Goal: Task Accomplishment & Management: Manage account settings

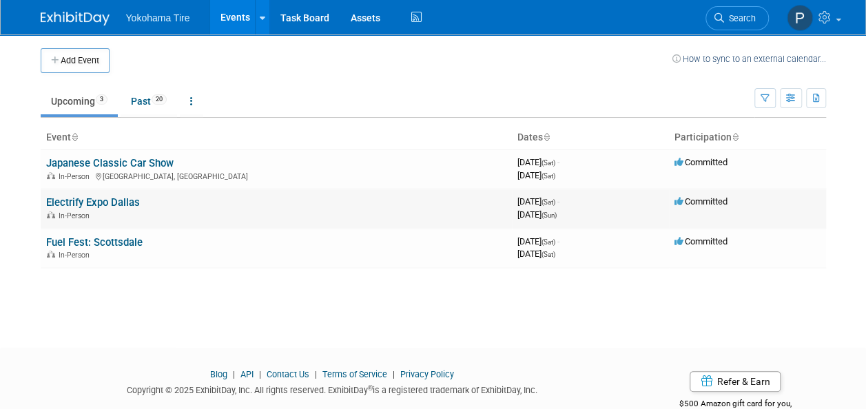
click at [119, 198] on link "Electrify Expo Dallas" at bounding box center [93, 202] width 94 height 12
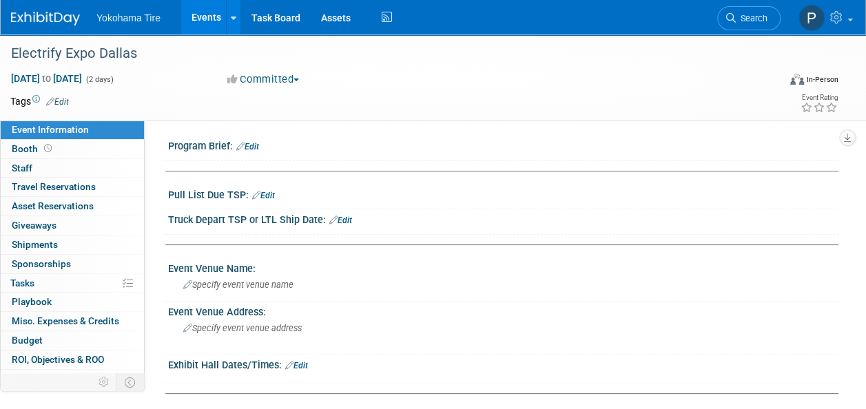
click at [344, 216] on link "Edit" at bounding box center [340, 221] width 23 height 10
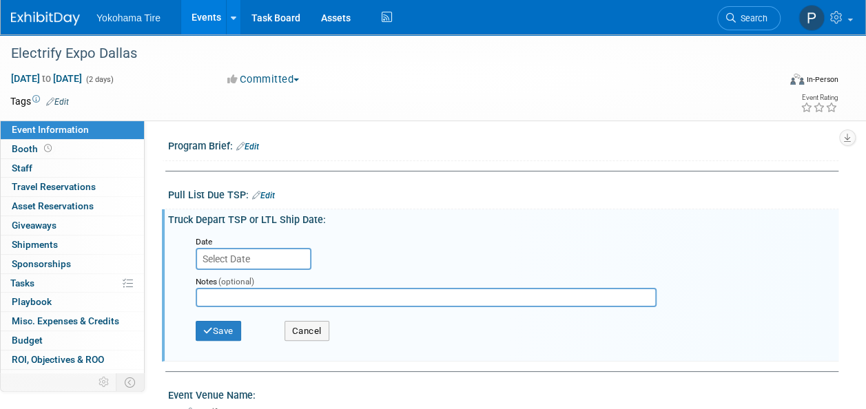
click at [265, 259] on input "text" at bounding box center [254, 259] width 116 height 22
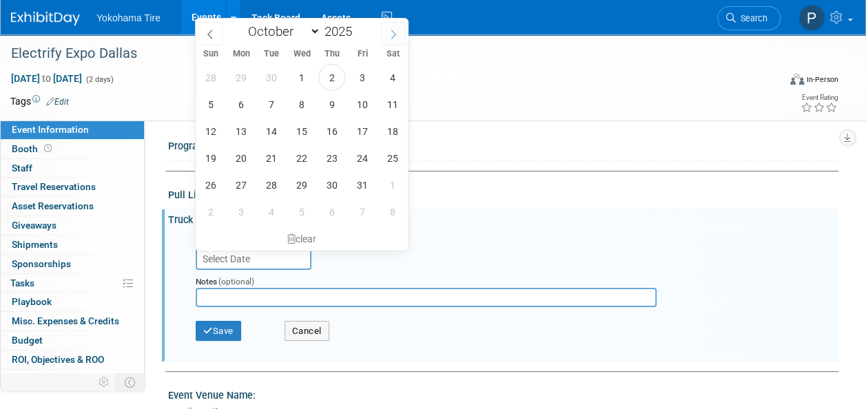
click at [393, 36] on icon at bounding box center [393, 35] width 10 height 10
select select "10"
click at [360, 134] on span "14" at bounding box center [361, 131] width 27 height 27
type input "[DATE]"
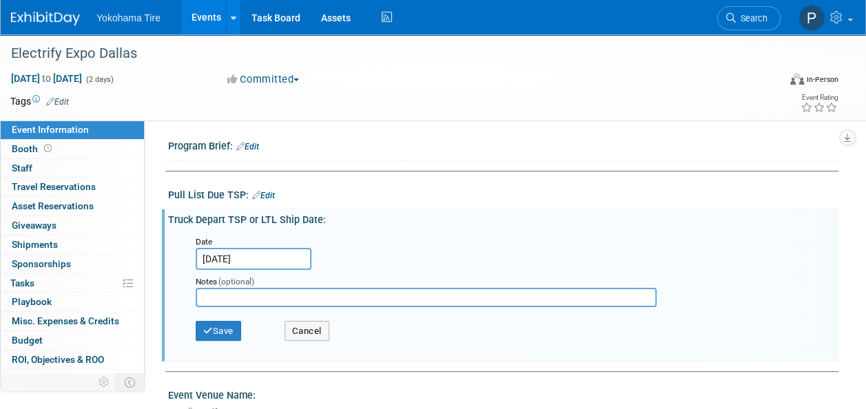
click at [259, 295] on input "text" at bounding box center [426, 297] width 461 height 19
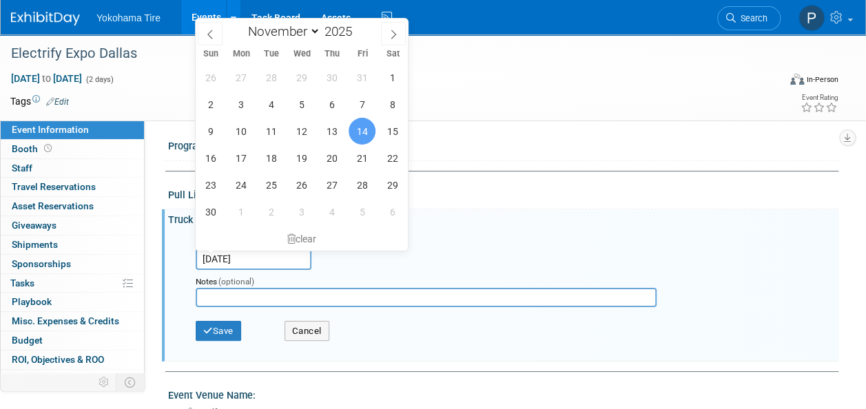
click at [253, 257] on input "[DATE]" at bounding box center [254, 259] width 116 height 22
click at [296, 328] on button "Cancel" at bounding box center [306, 331] width 45 height 21
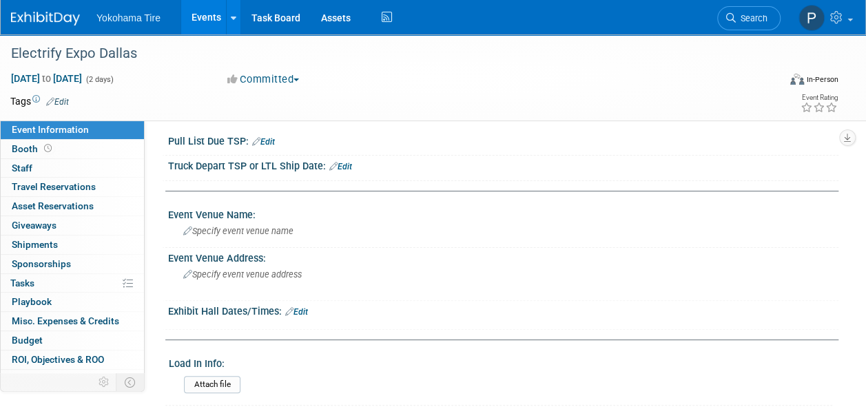
scroll to position [54, 0]
click at [302, 312] on link "Edit" at bounding box center [296, 311] width 23 height 10
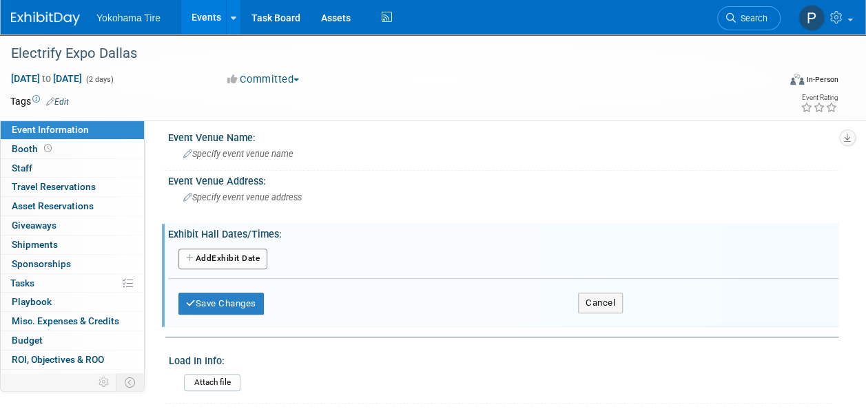
scroll to position [132, 0]
click at [220, 258] on button "Add Another Exhibit Date" at bounding box center [222, 258] width 89 height 21
select select "10"
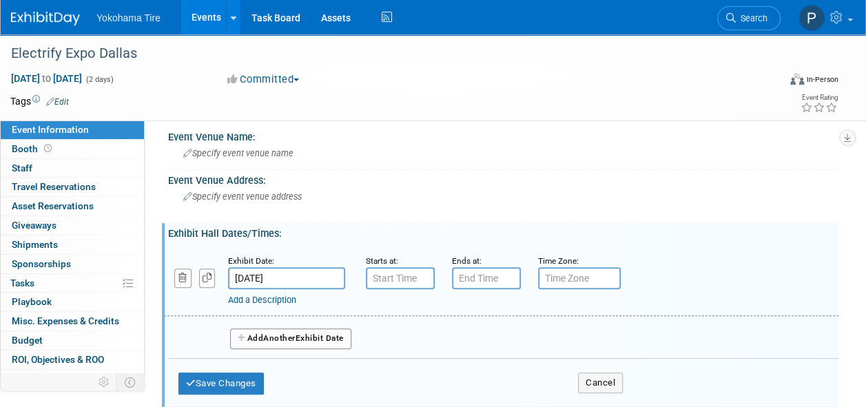
click at [262, 271] on input "[DATE]" at bounding box center [286, 278] width 117 height 22
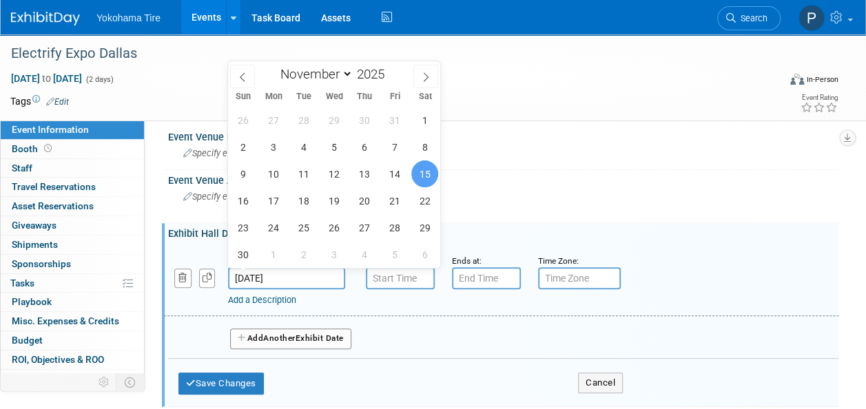
click at [420, 173] on span "15" at bounding box center [424, 173] width 27 height 27
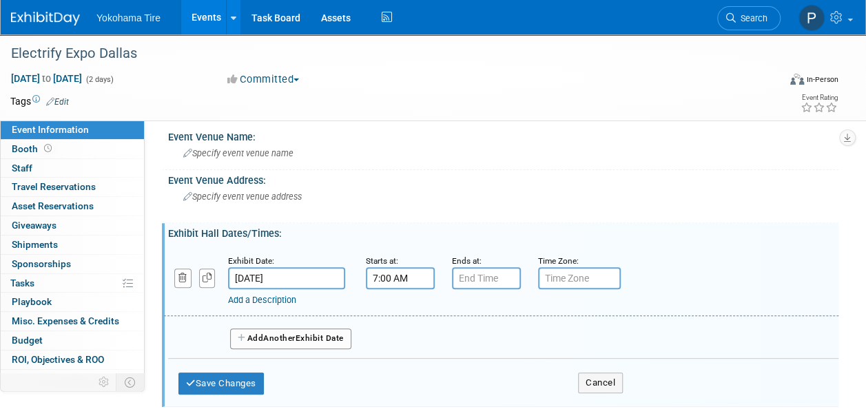
click at [418, 279] on input "7:00 AM" at bounding box center [400, 278] width 69 height 22
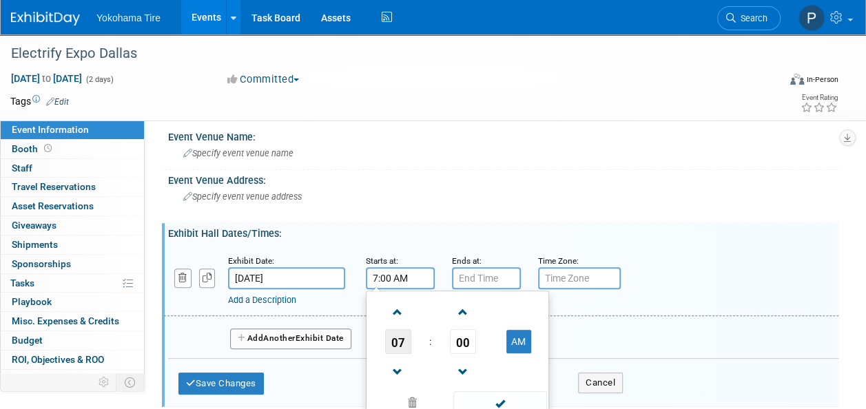
click at [398, 340] on span "07" at bounding box center [398, 341] width 26 height 25
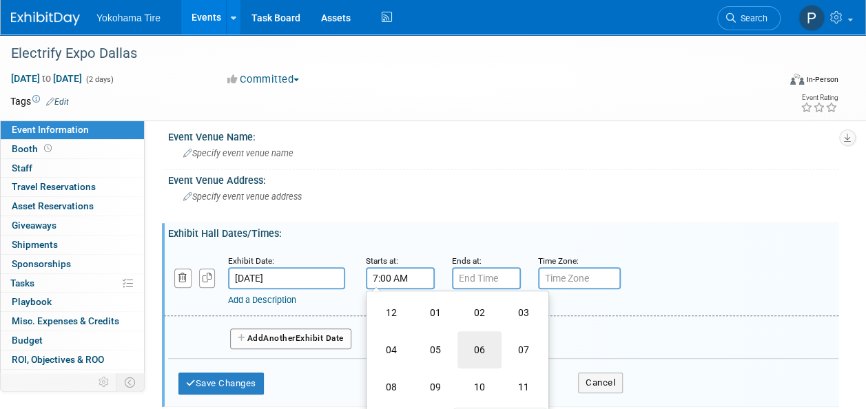
scroll to position [222, 0]
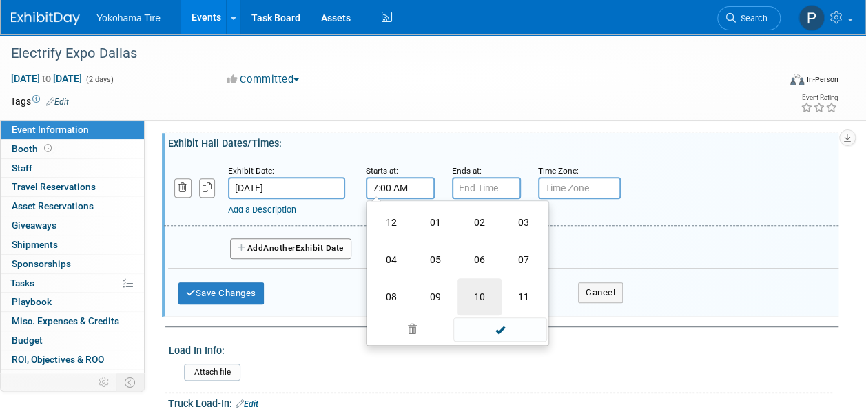
click at [481, 293] on td "10" at bounding box center [479, 296] width 44 height 37
type input "10:00 AM"
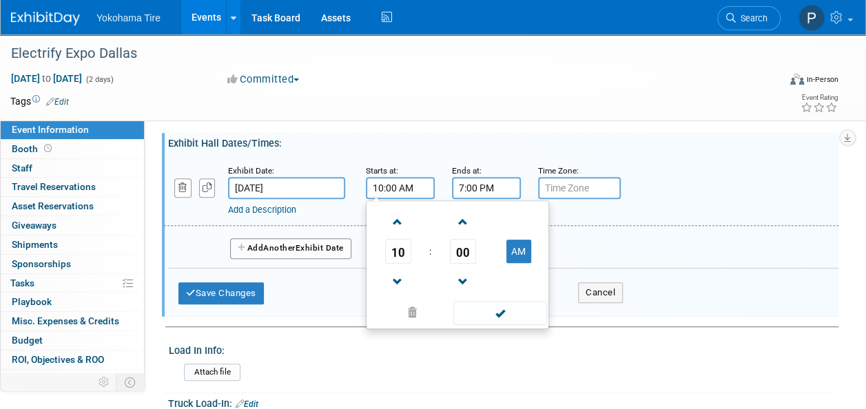
click at [483, 195] on input "7:00 PM" at bounding box center [486, 188] width 69 height 22
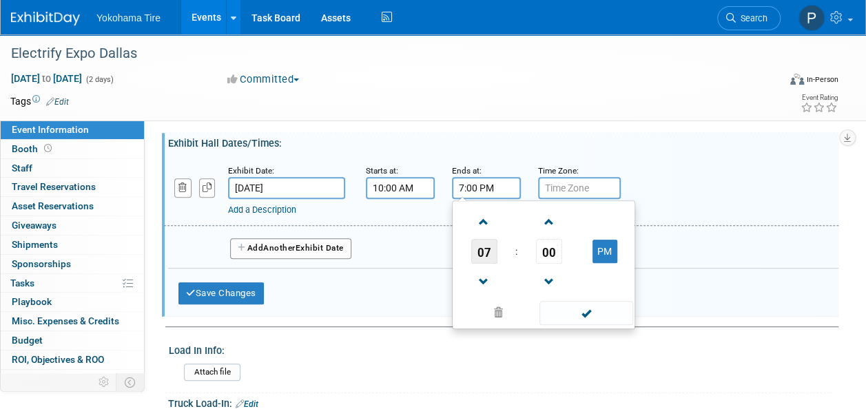
click at [488, 255] on span "07" at bounding box center [484, 251] width 26 height 25
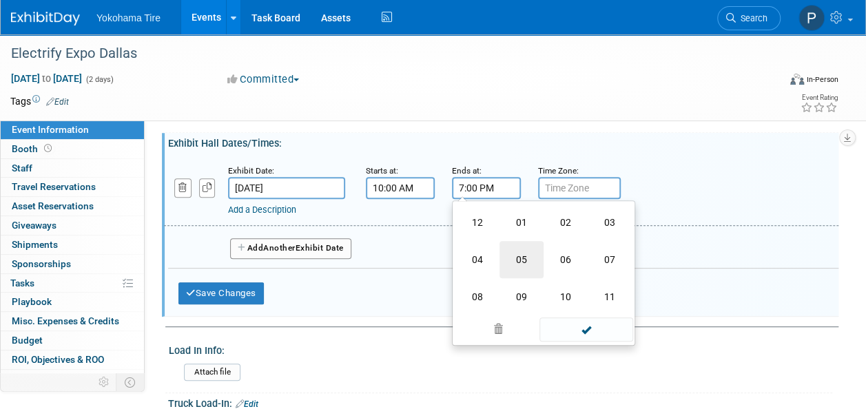
click at [525, 267] on td "05" at bounding box center [521, 259] width 44 height 37
type input "5:00 PM"
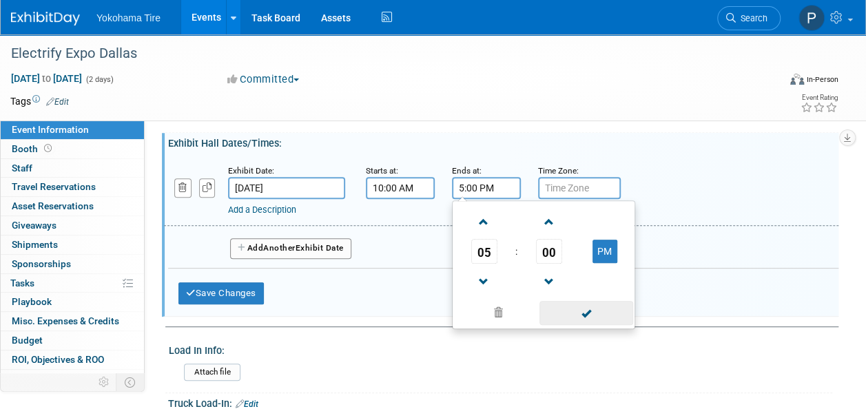
click at [582, 313] on span at bounding box center [585, 313] width 93 height 24
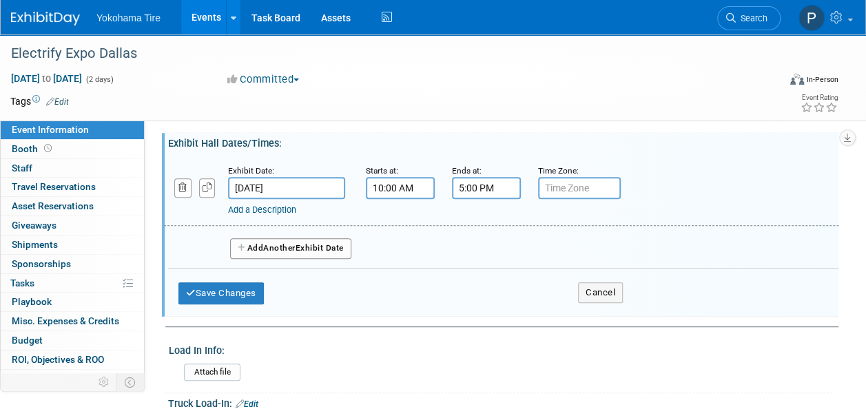
click at [321, 247] on button "Add Another Exhibit Date" at bounding box center [290, 248] width 121 height 21
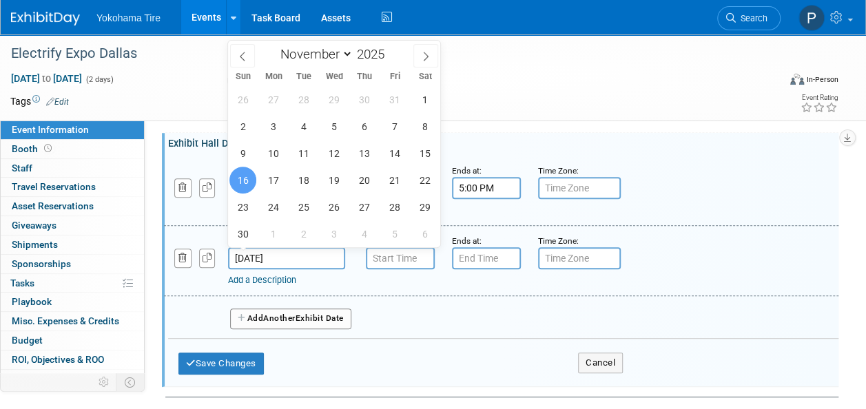
click at [313, 249] on input "[DATE]" at bounding box center [286, 258] width 117 height 22
click at [415, 264] on input "7:00 AM" at bounding box center [400, 258] width 69 height 22
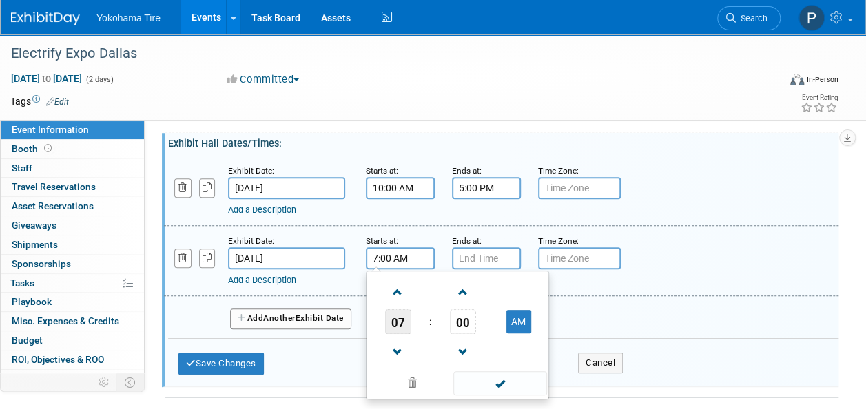
click at [395, 310] on span "07" at bounding box center [398, 321] width 26 height 25
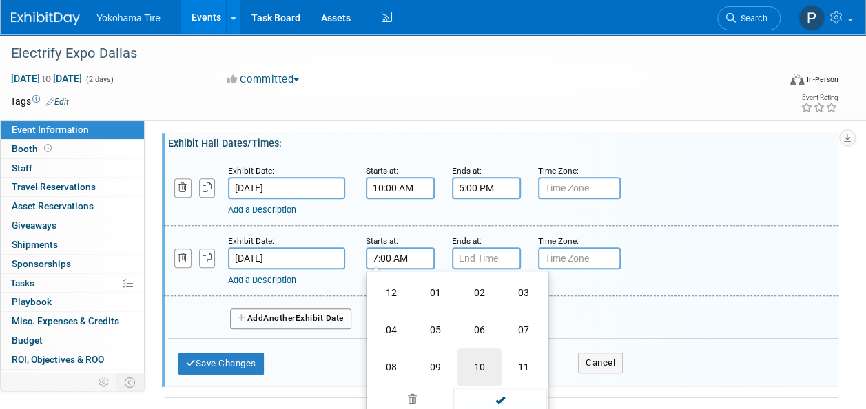
click at [477, 360] on td "10" at bounding box center [479, 366] width 44 height 37
type input "10:00 AM"
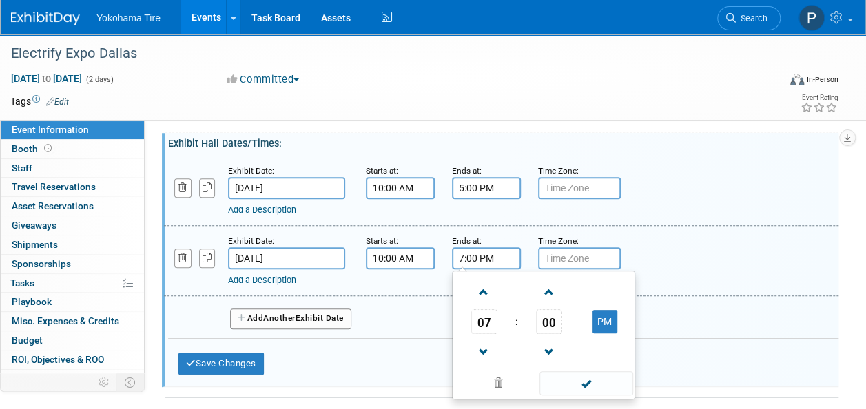
click at [469, 256] on input "7:00 PM" at bounding box center [486, 258] width 69 height 22
click at [495, 325] on span "07" at bounding box center [484, 321] width 26 height 25
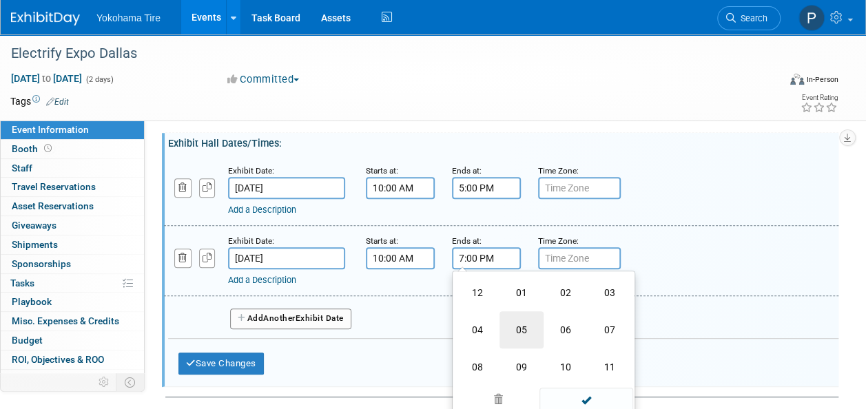
click at [524, 326] on td "05" at bounding box center [521, 329] width 44 height 37
type input "5:00 PM"
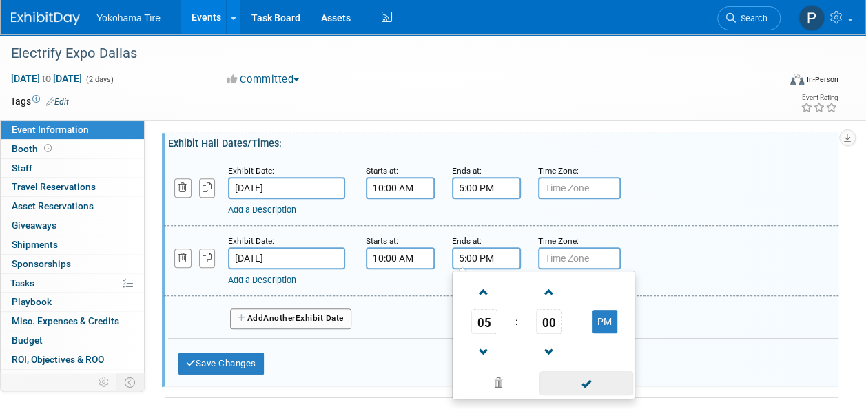
click at [594, 376] on span at bounding box center [585, 383] width 93 height 24
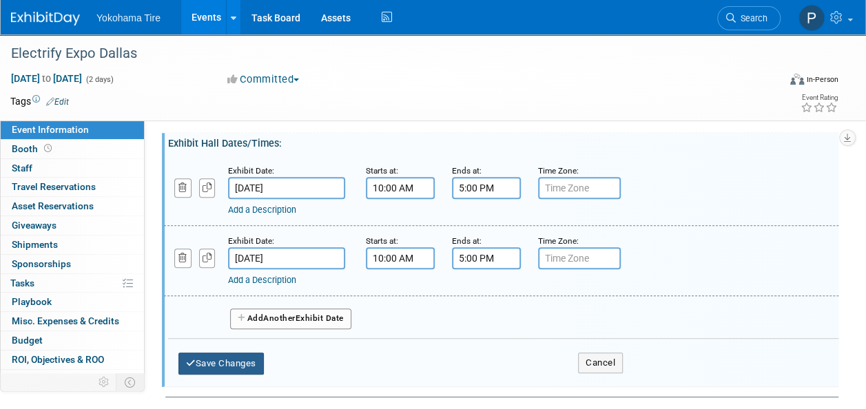
click at [252, 355] on button "Save Changes" at bounding box center [220, 364] width 85 height 22
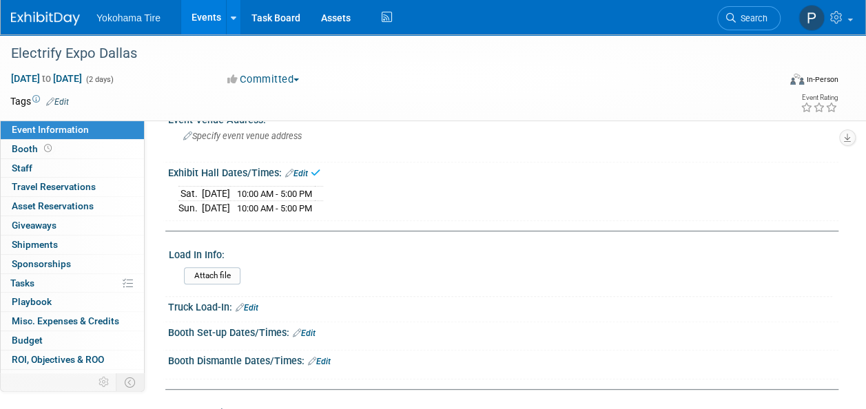
scroll to position [191, 0]
click at [249, 306] on link "Edit" at bounding box center [247, 309] width 23 height 10
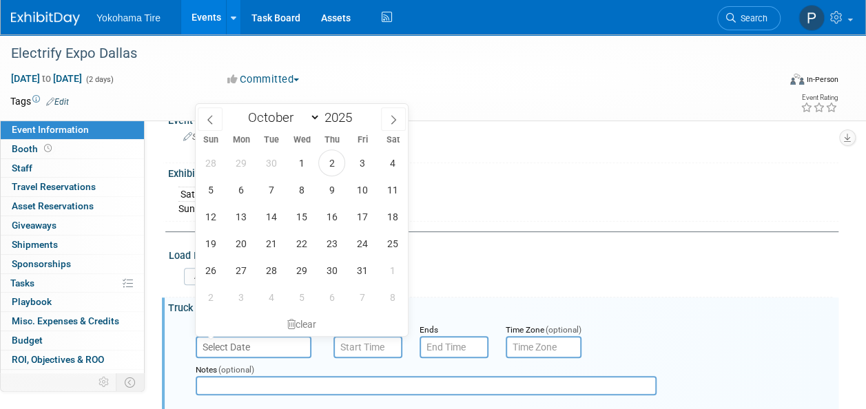
click at [253, 340] on input "text" at bounding box center [254, 347] width 116 height 22
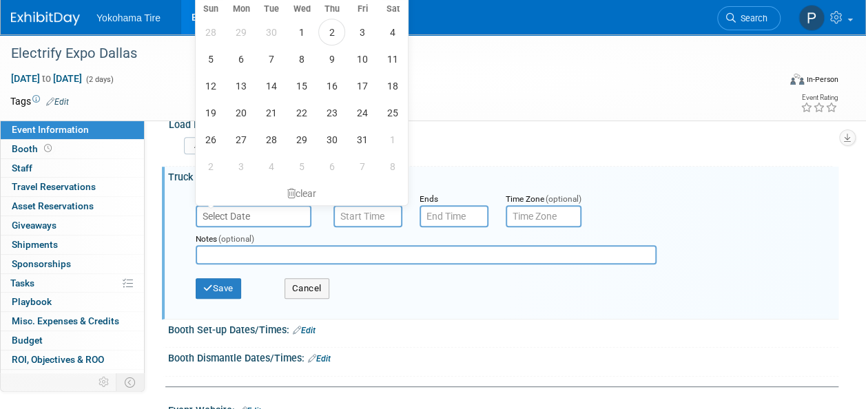
scroll to position [268, 0]
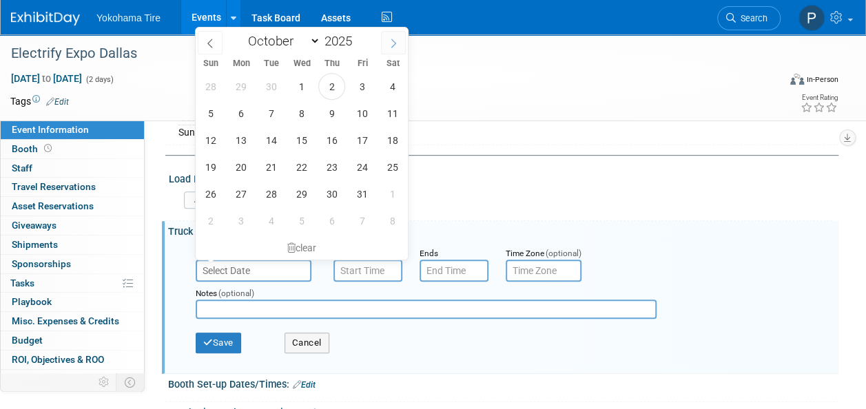
click at [391, 37] on span at bounding box center [393, 42] width 25 height 23
select select "10"
click at [358, 136] on span "14" at bounding box center [361, 140] width 27 height 27
type input "[DATE]"
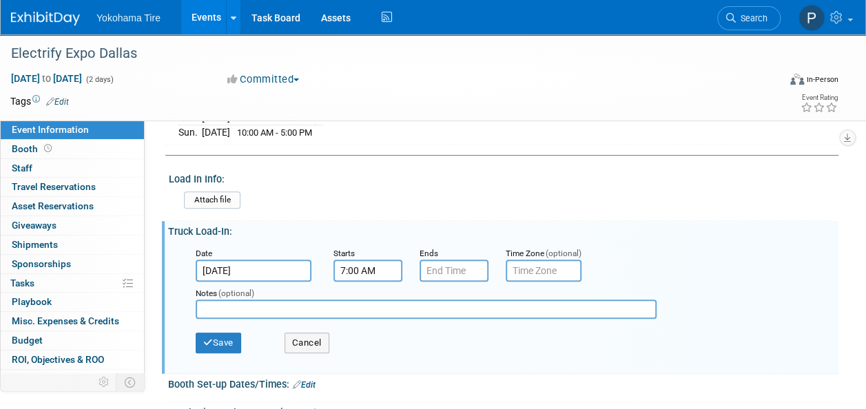
click at [355, 265] on input "7:00 AM" at bounding box center [367, 271] width 69 height 22
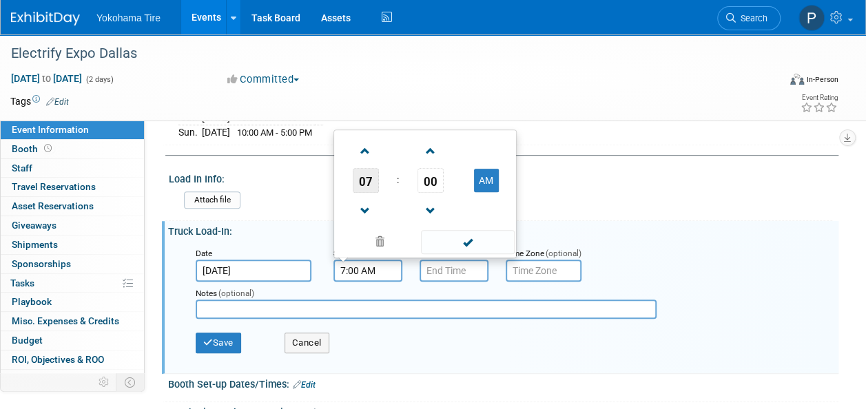
click at [362, 180] on span "07" at bounding box center [366, 180] width 26 height 25
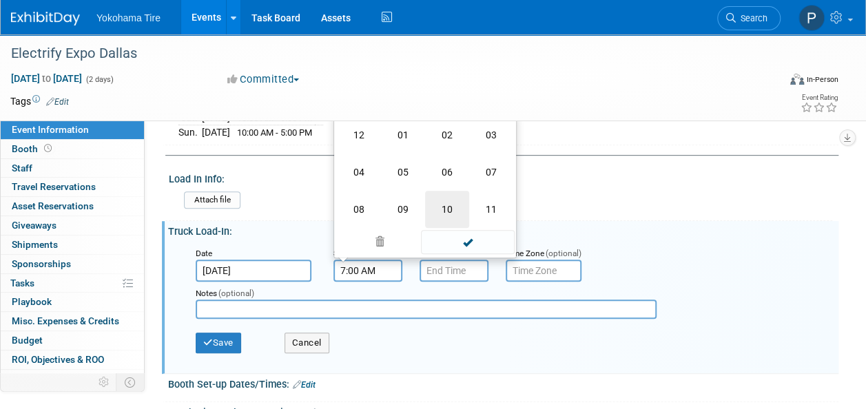
click at [439, 204] on td "10" at bounding box center [447, 209] width 44 height 37
type input "10:00 AM"
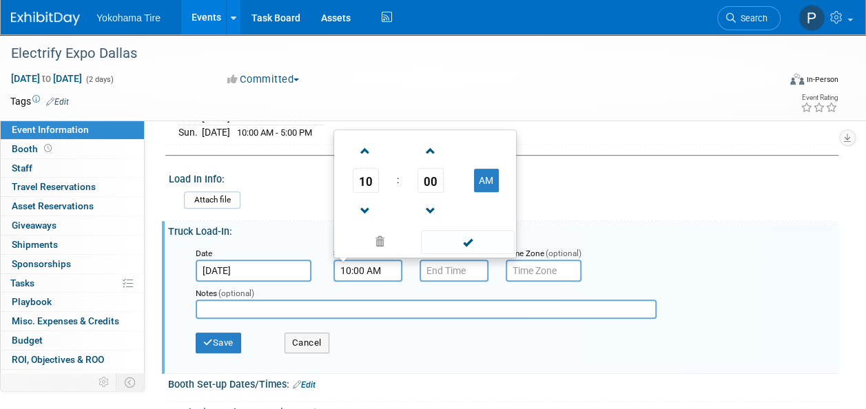
click at [434, 300] on input "text" at bounding box center [426, 309] width 461 height 19
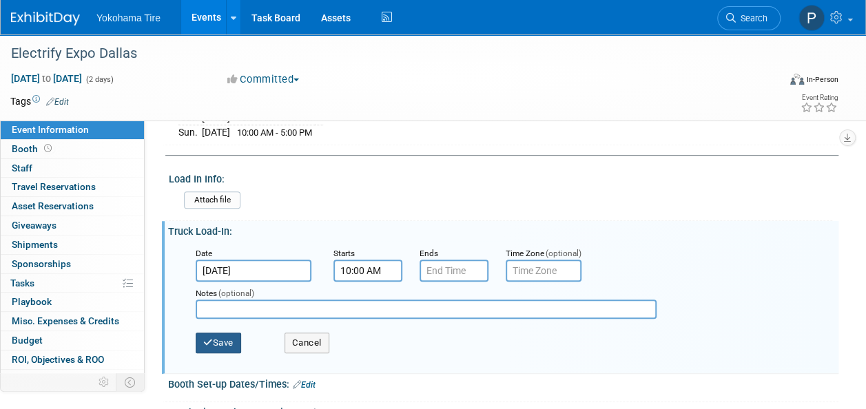
drag, startPoint x: 229, startPoint y: 340, endPoint x: 216, endPoint y: 337, distance: 13.2
click at [216, 337] on button "Save" at bounding box center [218, 343] width 45 height 21
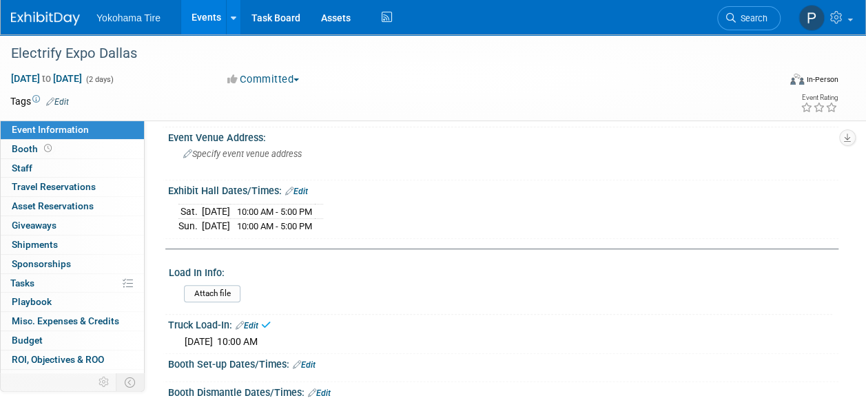
scroll to position [174, 0]
click at [258, 164] on div "Specify event venue address" at bounding box center [307, 160] width 258 height 32
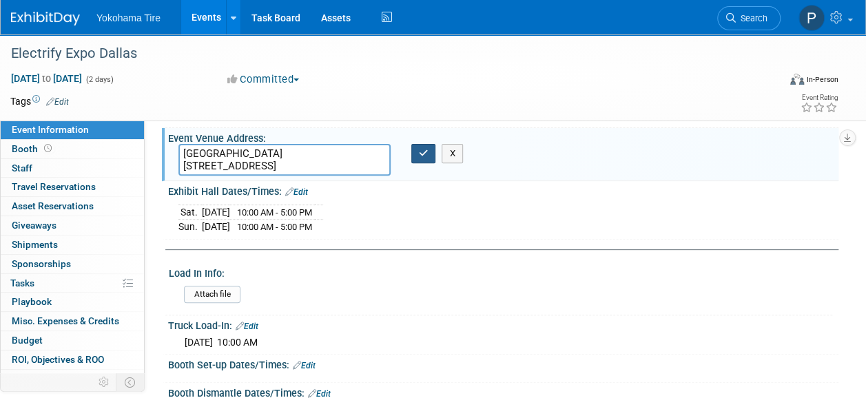
type textarea "[GEOGRAPHIC_DATA] [STREET_ADDRESS]"
click at [421, 149] on icon "button" at bounding box center [424, 153] width 10 height 9
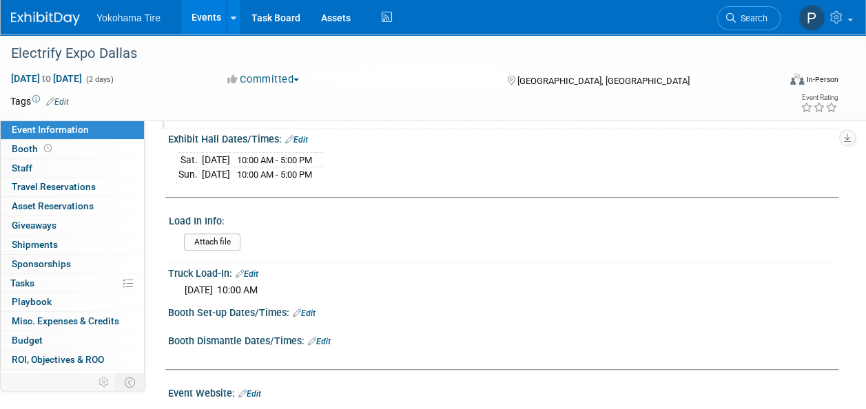
scroll to position [227, 0]
click at [212, 241] on input "file" at bounding box center [145, 241] width 187 height 16
click at [311, 307] on link "Edit" at bounding box center [304, 312] width 23 height 10
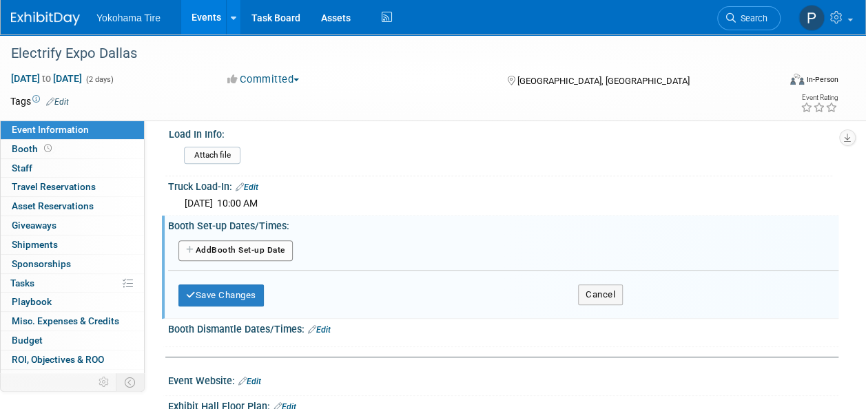
scroll to position [314, 0]
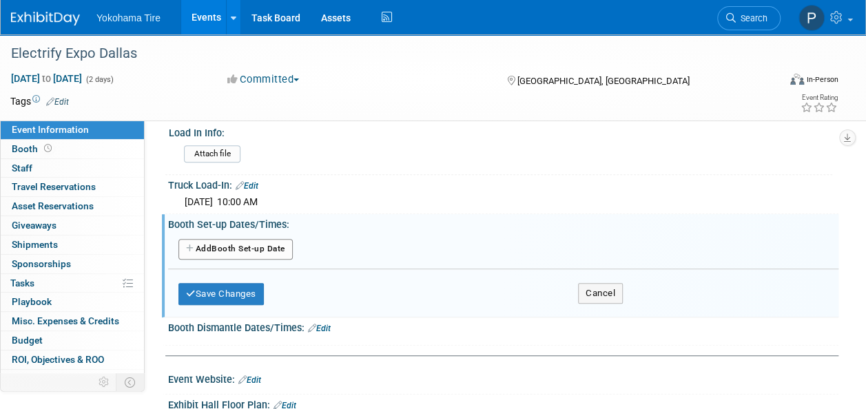
click at [242, 241] on button "Add Another Booth Set-up Date" at bounding box center [235, 249] width 114 height 21
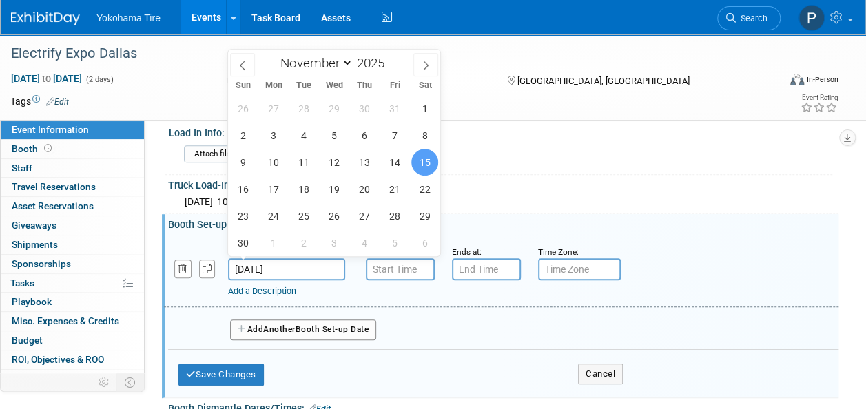
click at [310, 266] on input "[DATE]" at bounding box center [286, 269] width 117 height 22
click at [390, 160] on span "14" at bounding box center [394, 162] width 27 height 27
type input "[DATE]"
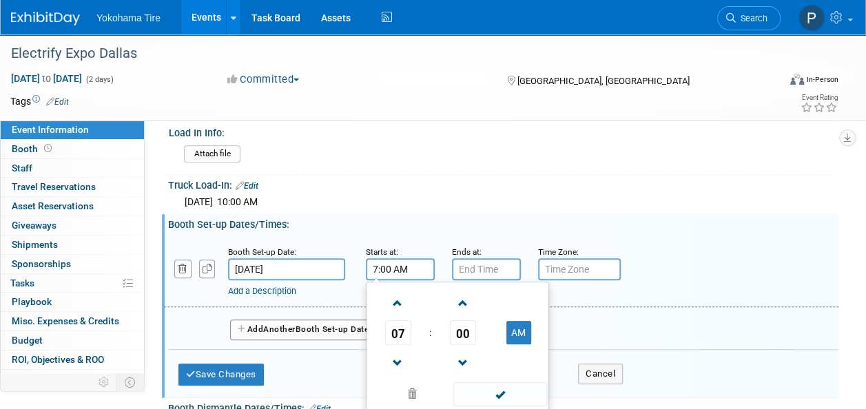
click at [388, 260] on input "7:00 AM" at bounding box center [400, 269] width 69 height 22
click at [398, 324] on span "07" at bounding box center [398, 332] width 26 height 25
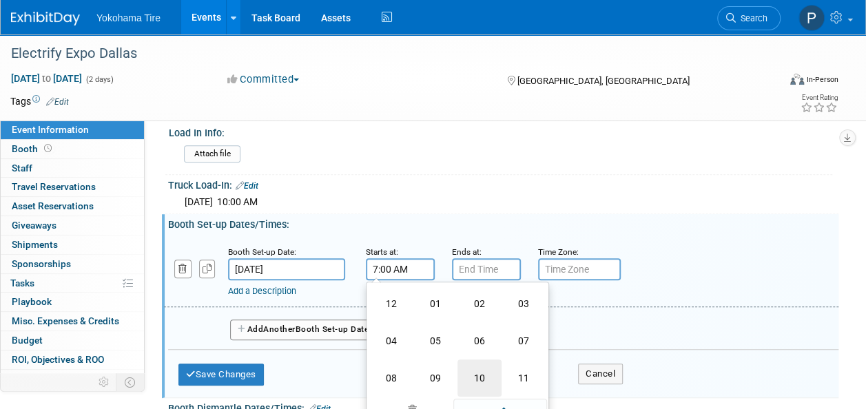
click at [479, 373] on td "10" at bounding box center [479, 378] width 44 height 37
type input "10:00 AM"
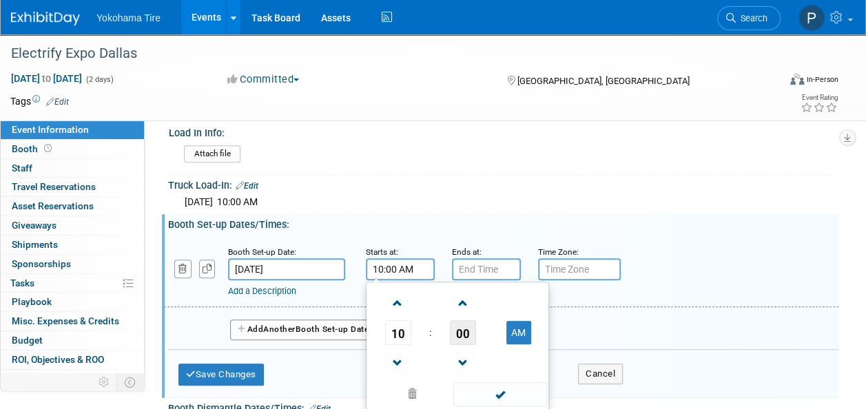
click at [459, 329] on span "00" at bounding box center [463, 332] width 26 height 25
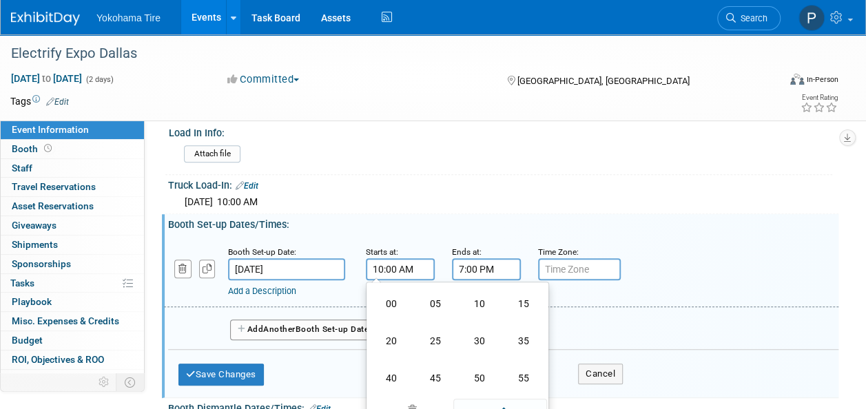
click at [468, 264] on input "7:00 PM" at bounding box center [486, 269] width 69 height 22
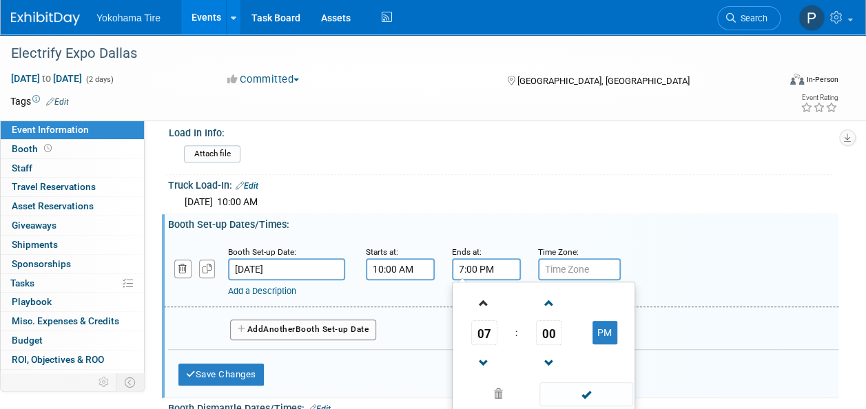
click at [483, 315] on link at bounding box center [484, 302] width 26 height 35
click at [483, 329] on span "08" at bounding box center [484, 332] width 26 height 25
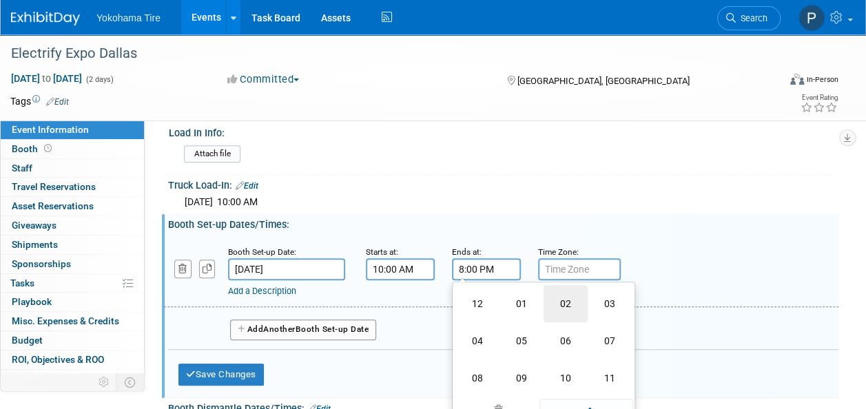
click at [565, 300] on td "02" at bounding box center [565, 303] width 44 height 37
type input "2:00 PM"
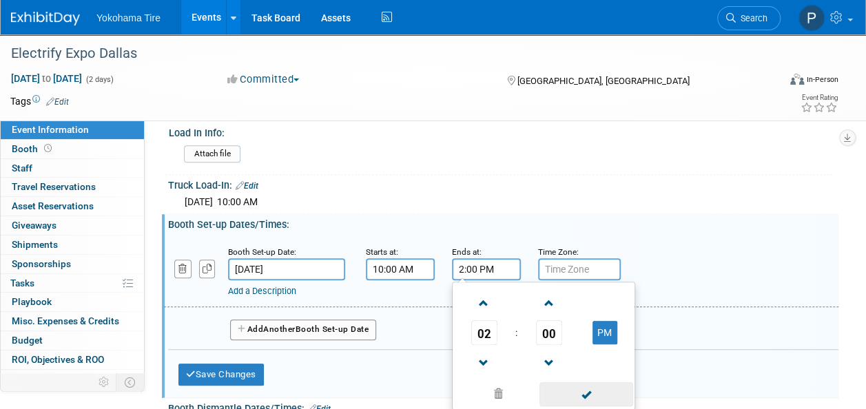
click at [581, 391] on span at bounding box center [585, 394] width 93 height 24
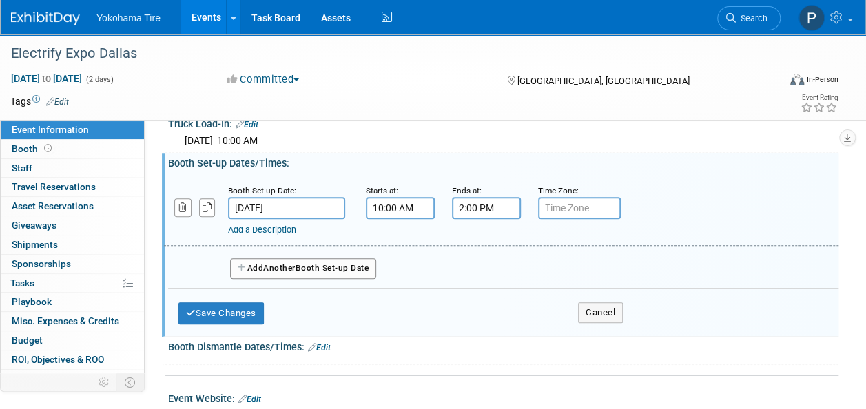
scroll to position [376, 0]
click at [455, 208] on input "2:00 PM" at bounding box center [486, 207] width 69 height 22
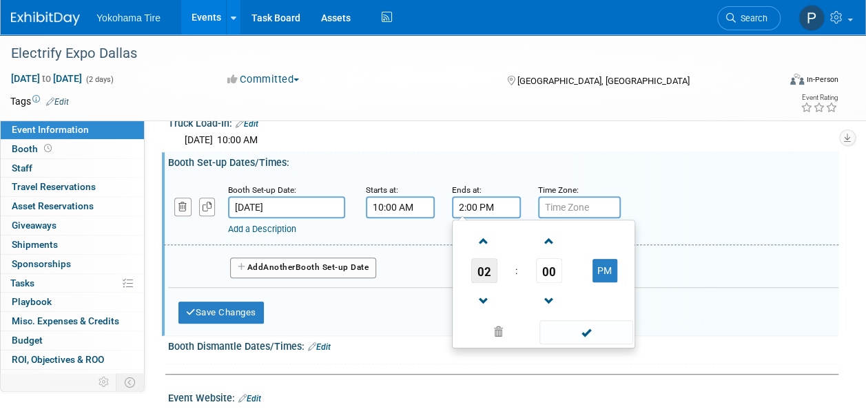
click at [479, 274] on span "02" at bounding box center [484, 270] width 26 height 25
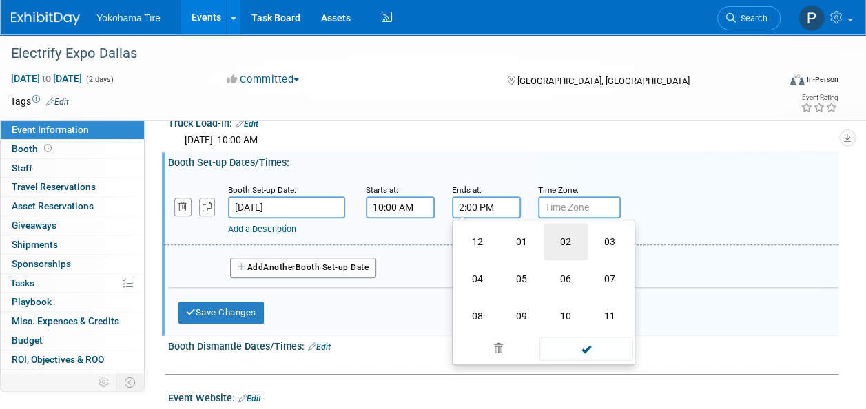
drag, startPoint x: 561, startPoint y: 240, endPoint x: 548, endPoint y: 241, distance: 13.2
click at [548, 241] on td "02" at bounding box center [565, 241] width 44 height 37
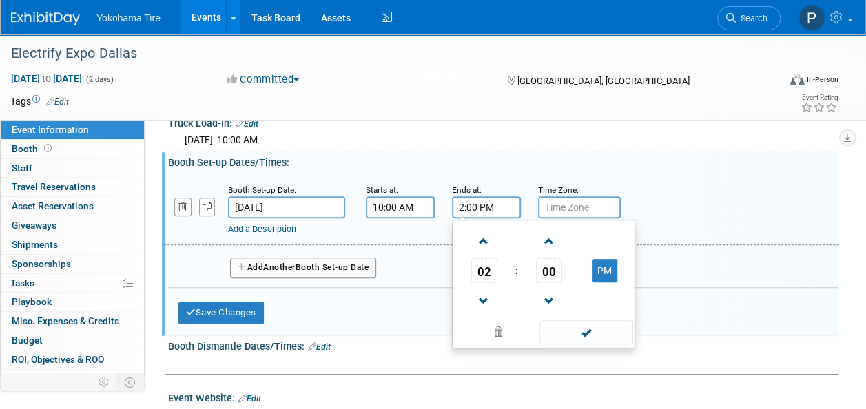
click at [440, 168] on div "Booth Set-up Date: [DATE] Starts at: 10:00 AM Ends at: 2:00 PM 02 : 00 PM 12 01…" at bounding box center [503, 250] width 670 height 164
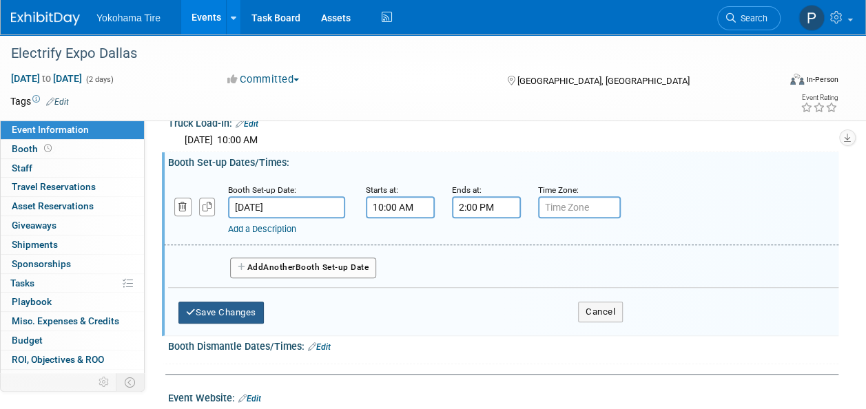
click at [220, 313] on button "Save Changes" at bounding box center [220, 313] width 85 height 22
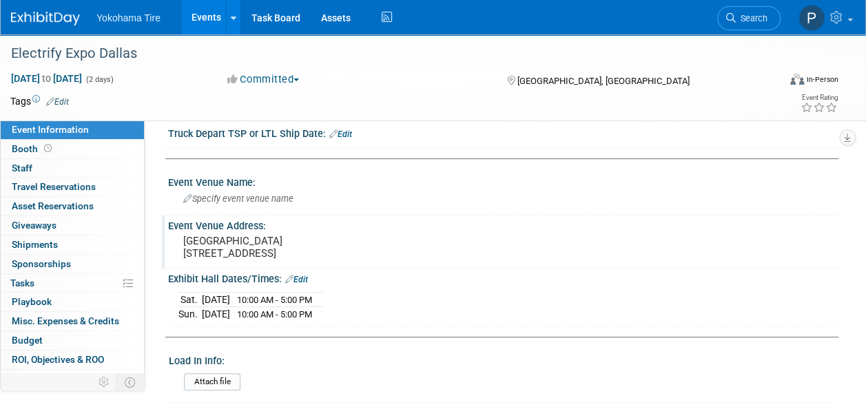
scroll to position [87, 0]
click at [300, 275] on link "Edit" at bounding box center [296, 279] width 23 height 10
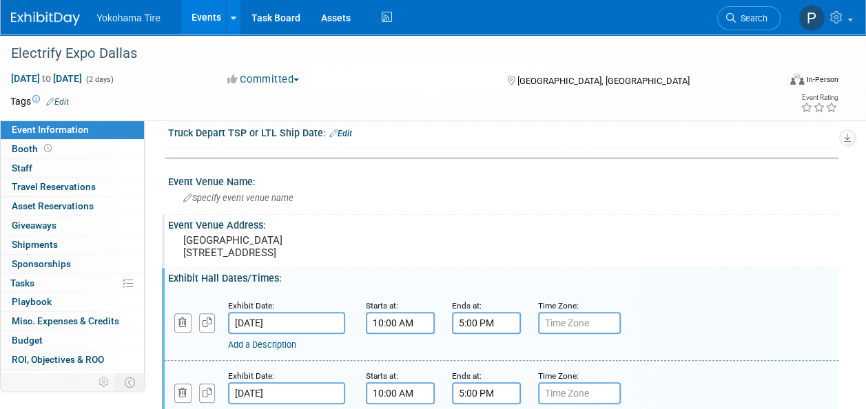
scroll to position [163, 0]
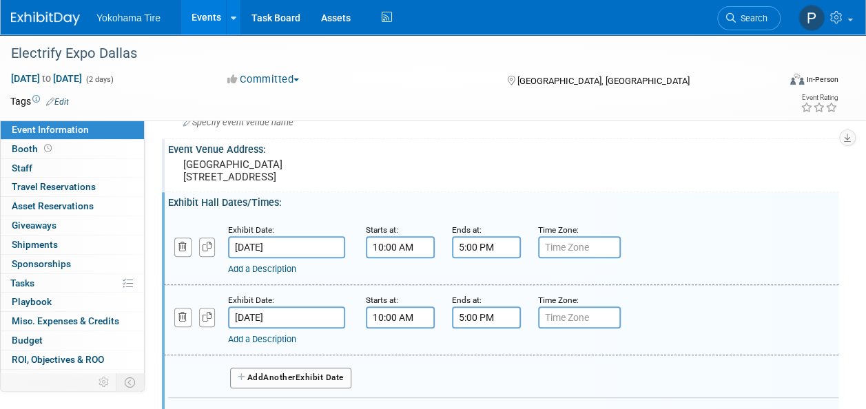
click at [460, 319] on input "5:00 PM" at bounding box center [486, 317] width 69 height 22
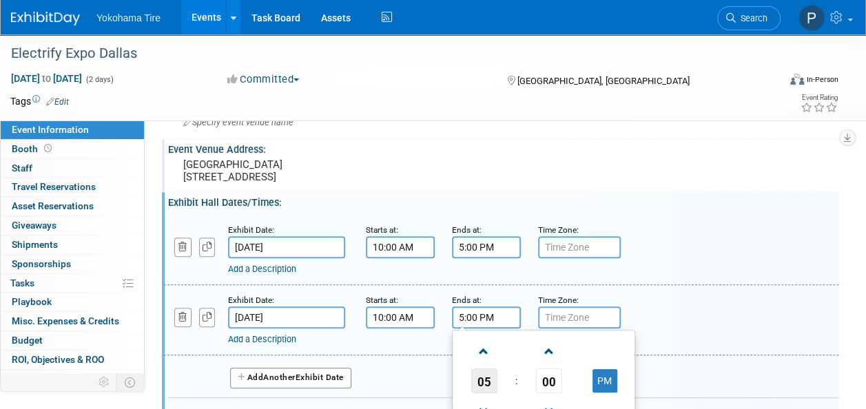
click at [484, 373] on span "05" at bounding box center [484, 380] width 26 height 25
click at [565, 386] on td "06" at bounding box center [565, 389] width 44 height 37
type input "6:00 PM"
click at [468, 243] on input "5:00 PM" at bounding box center [486, 247] width 69 height 22
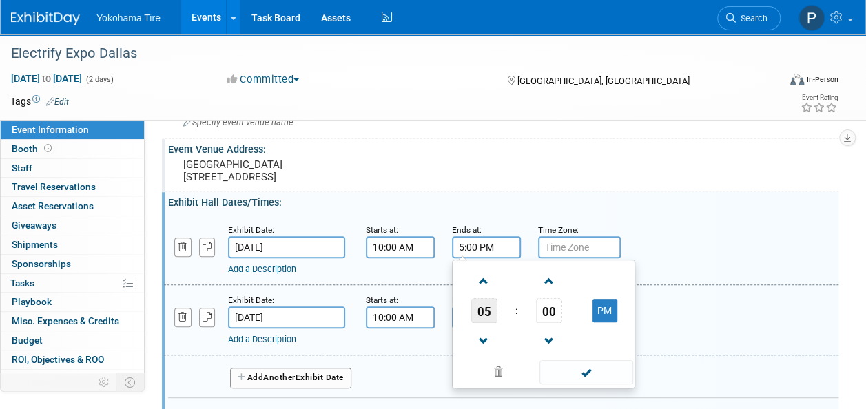
click at [482, 304] on span "05" at bounding box center [484, 310] width 26 height 25
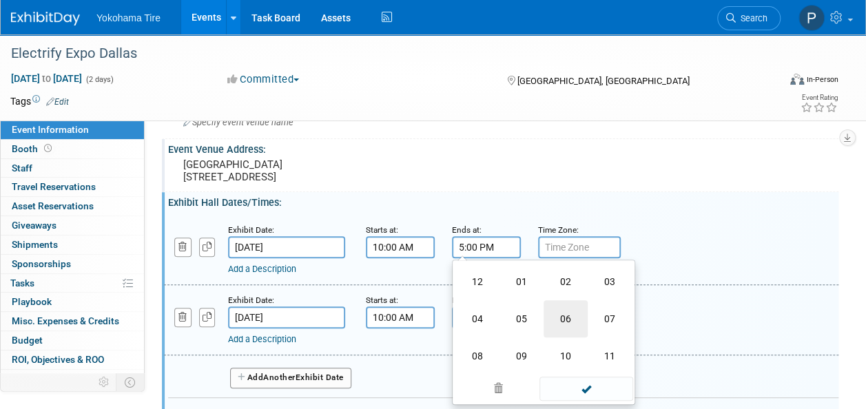
click at [569, 317] on td "06" at bounding box center [565, 318] width 44 height 37
type input "6:00 PM"
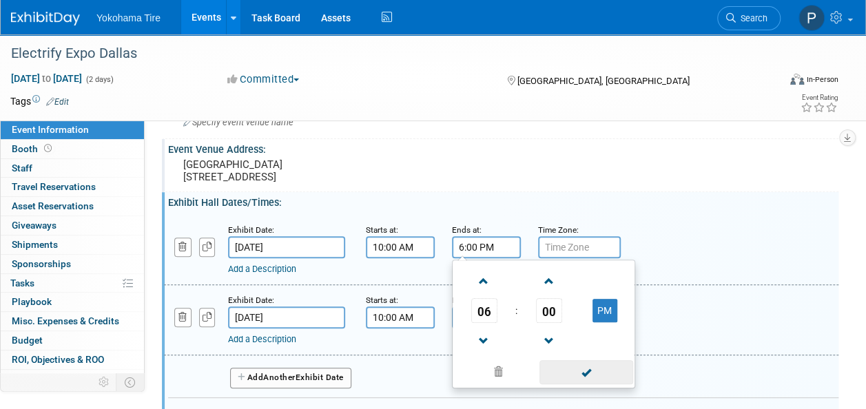
click at [583, 377] on span at bounding box center [585, 372] width 93 height 24
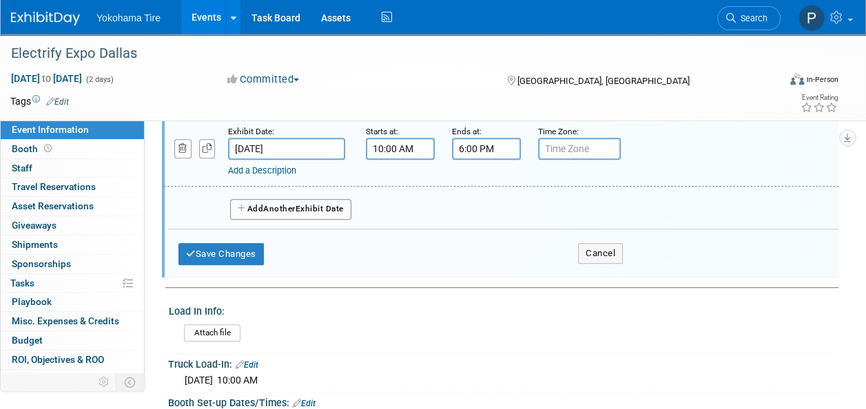
scroll to position [335, 0]
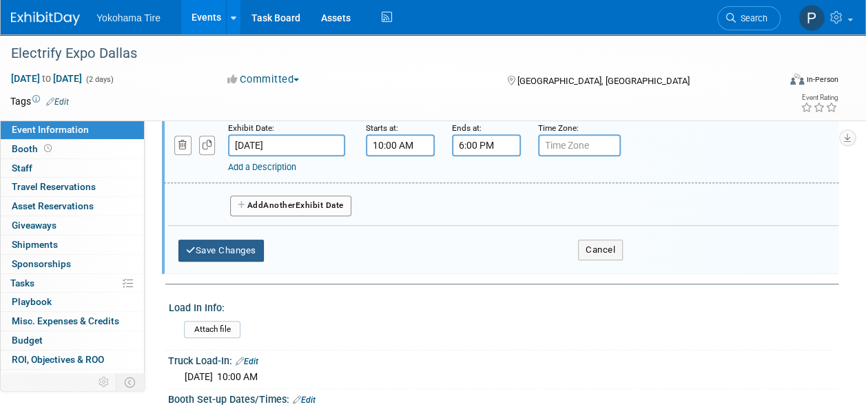
click at [242, 252] on button "Save Changes" at bounding box center [220, 251] width 85 height 22
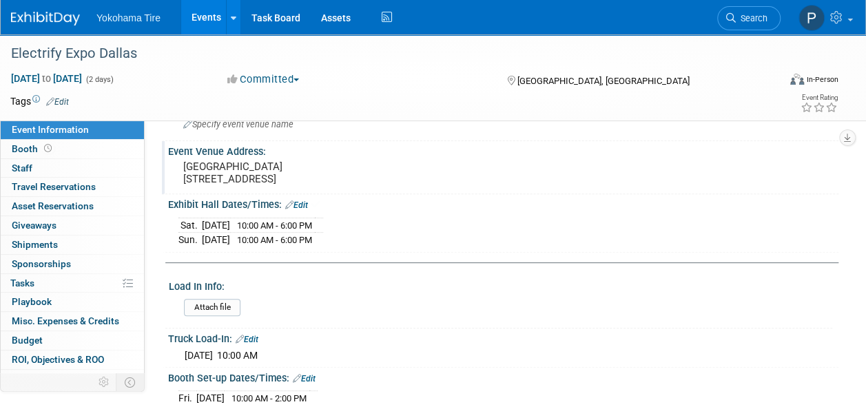
scroll to position [160, 0]
click at [430, 233] on div "[DATE] 10:00 AM - 6:00 PM [DATE] 10:00 AM - 6:00 PM" at bounding box center [502, 231] width 649 height 33
